Goal: Communication & Community: Answer question/provide support

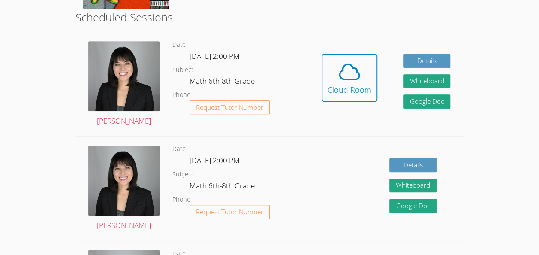
scroll to position [216, 0]
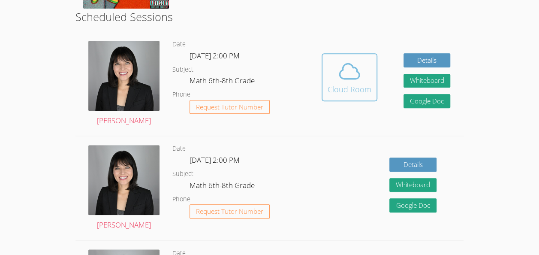
click at [343, 72] on icon at bounding box center [350, 71] width 24 height 24
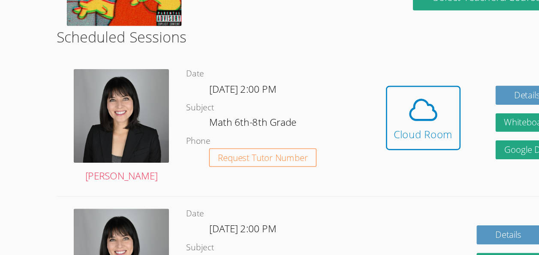
scroll to position [191, 0]
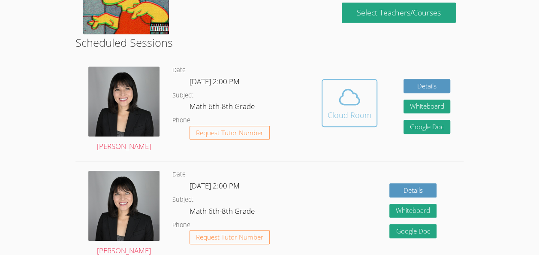
click at [355, 103] on icon at bounding box center [350, 97] width 20 height 15
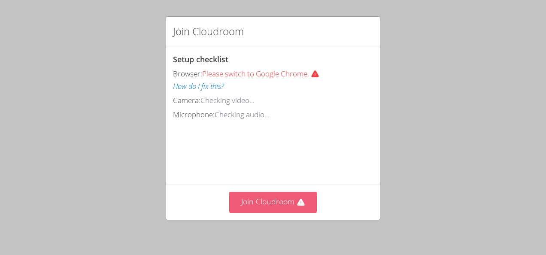
click at [285, 196] on button "Join Cloudroom" at bounding box center [273, 202] width 88 height 21
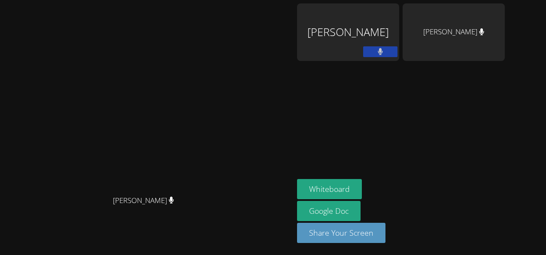
click at [503, 69] on div at bounding box center [454, 78] width 102 height 34
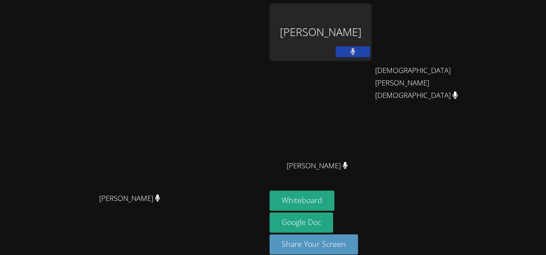
click at [477, 162] on div "Oliver Alcime Christian Vixama Christian Vixama Jean Henry Jean Henry" at bounding box center [373, 96] width 208 height 187
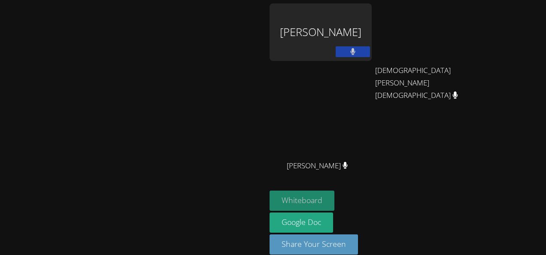
click at [273, 196] on button "Whiteboard" at bounding box center [301, 201] width 65 height 20
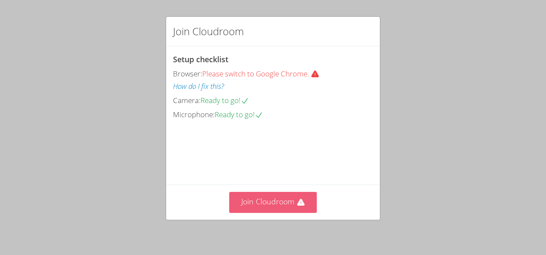
click at [273, 210] on button "Join Cloudroom" at bounding box center [273, 202] width 88 height 21
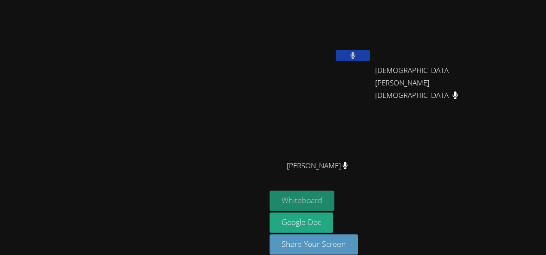
click at [334, 195] on button "Whiteboard" at bounding box center [301, 201] width 65 height 20
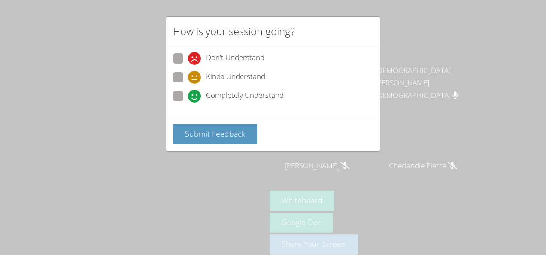
click at [188, 103] on span at bounding box center [188, 103] width 0 height 0
click at [188, 94] on input "Completely Understand" at bounding box center [191, 94] width 7 height 7
radio input "true"
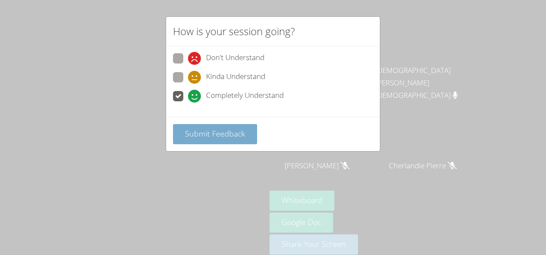
click at [206, 124] on button "Submit Feedback" at bounding box center [215, 134] width 84 height 20
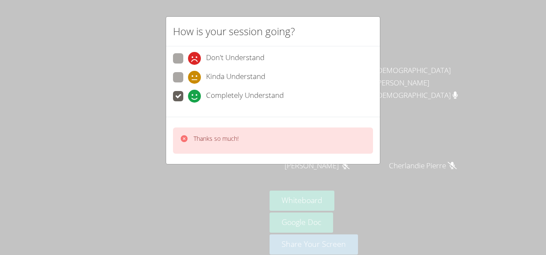
click at [214, 128] on div "Thanks so much!" at bounding box center [273, 140] width 200 height 26
